Goal: Understand process/instructions

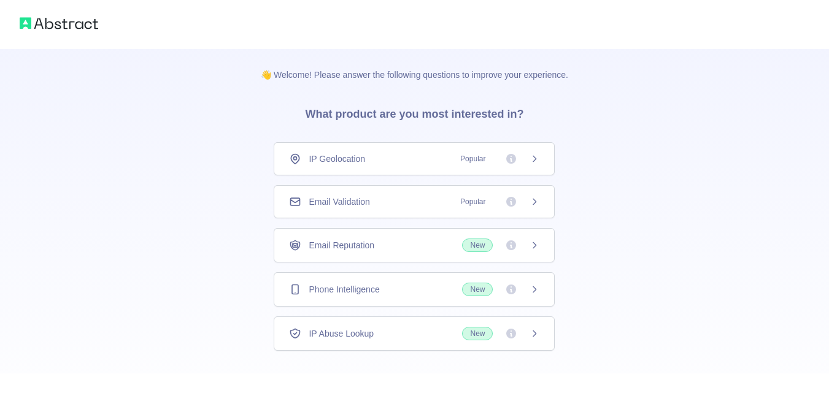
click at [391, 199] on div "Email Validation Popular" at bounding box center [414, 202] width 250 height 12
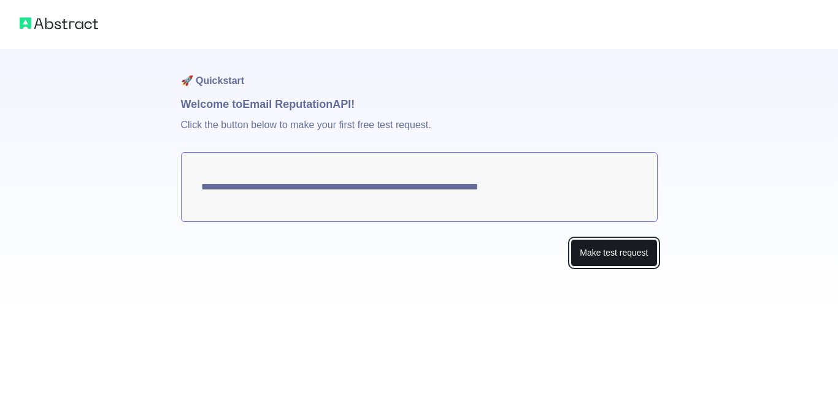
click at [588, 246] on button "Make test request" at bounding box center [614, 253] width 87 height 28
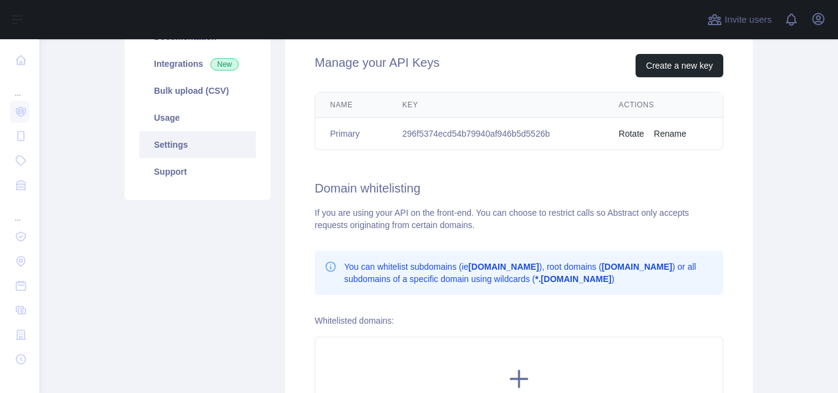
scroll to position [184, 0]
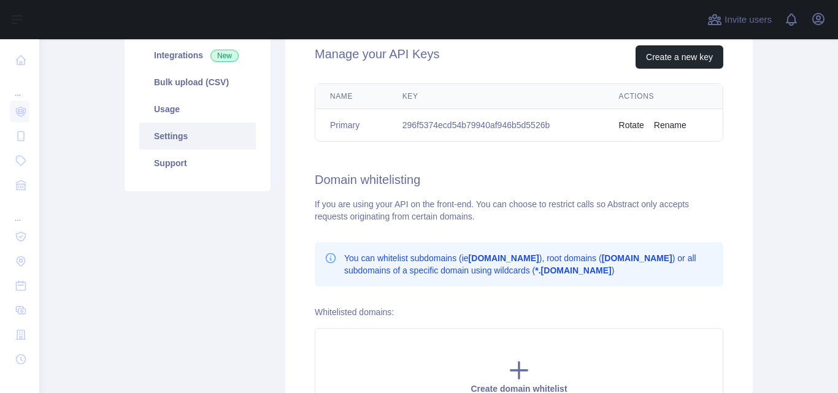
click at [471, 123] on td "296f5374ecd54b79940af946b5d5526b" at bounding box center [496, 125] width 217 height 33
copy td "296f5374ecd54b79940af946b5d5526b"
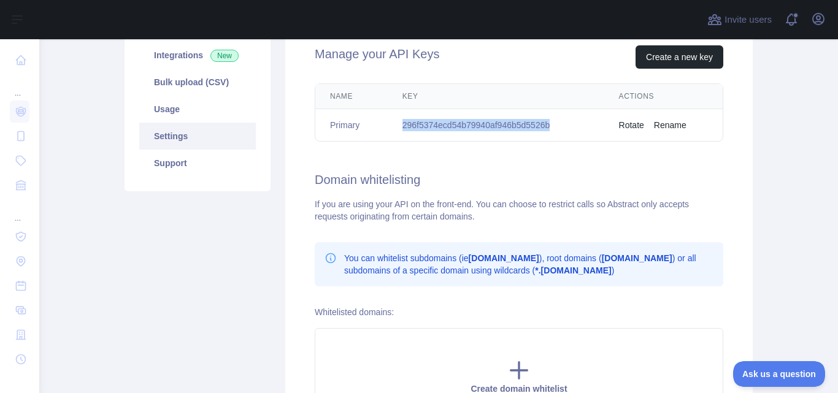
scroll to position [0, 0]
